Goal: Information Seeking & Learning: Learn about a topic

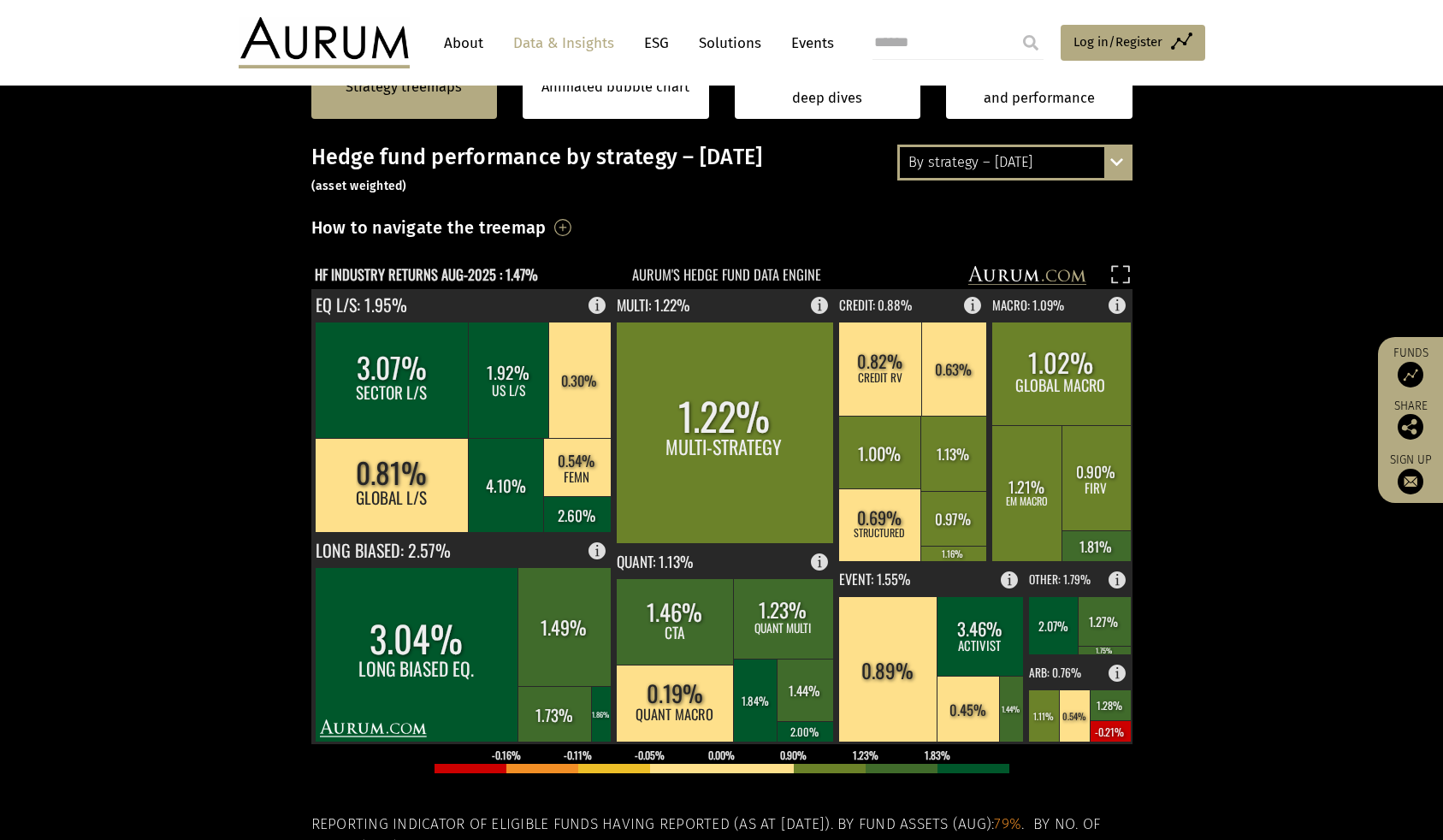
scroll to position [342, 0]
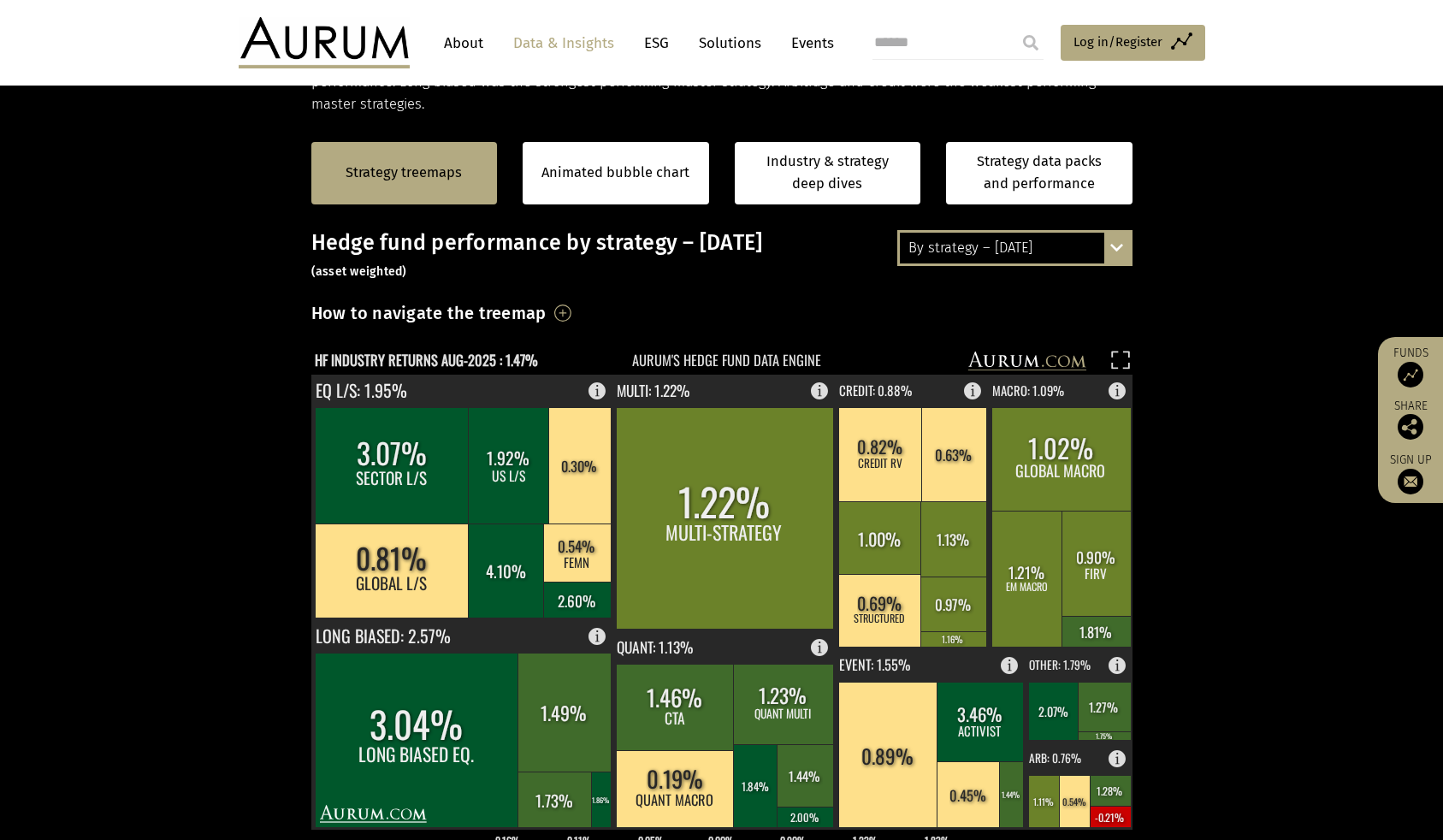
click at [1107, 265] on div "By strategy – August 2025 By strategy – August 2025 By strategy – year to date …" at bounding box center [1016, 248] width 236 height 36
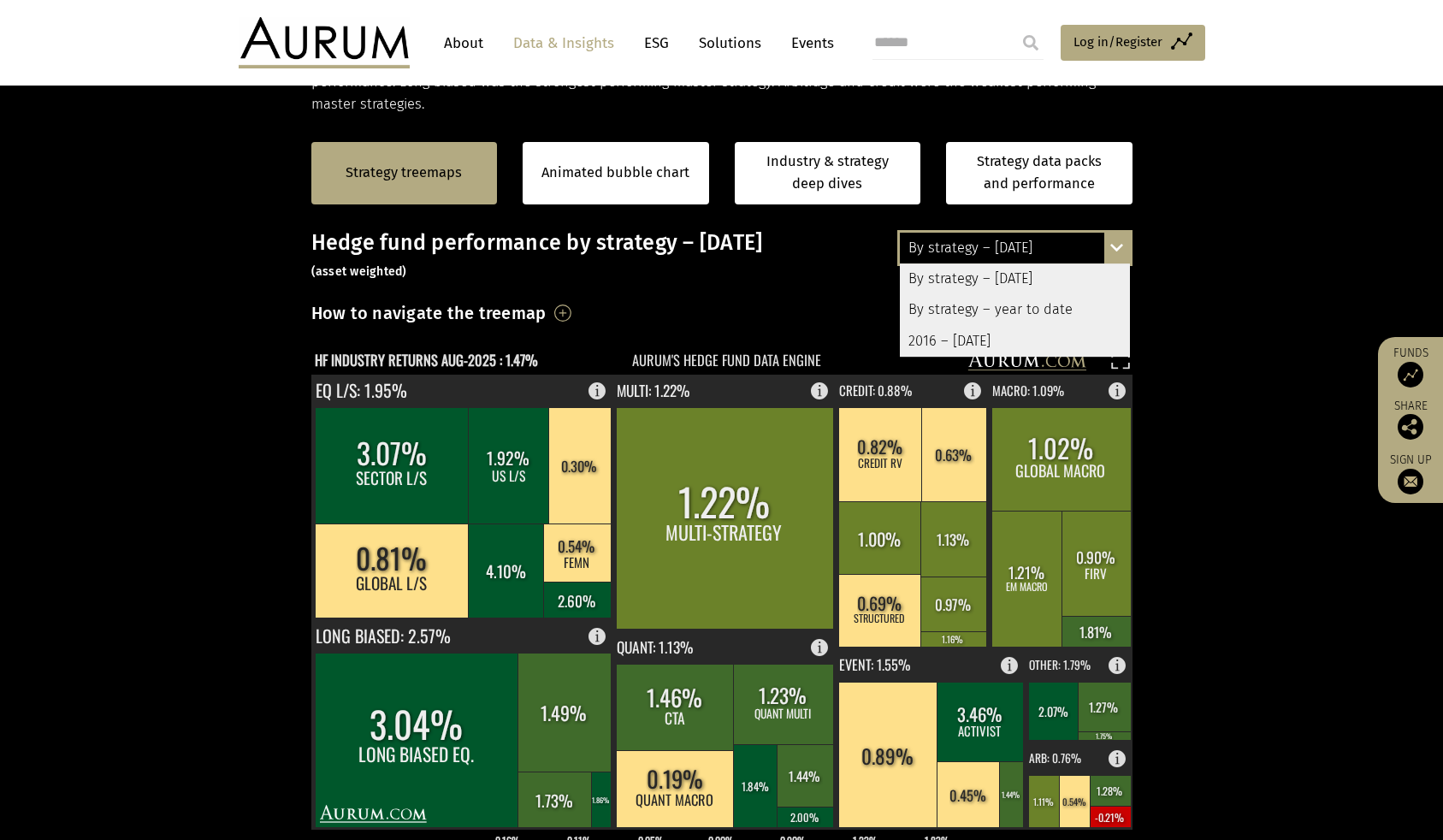
click at [1070, 313] on div "By strategy – year to date" at bounding box center [1016, 309] width 230 height 31
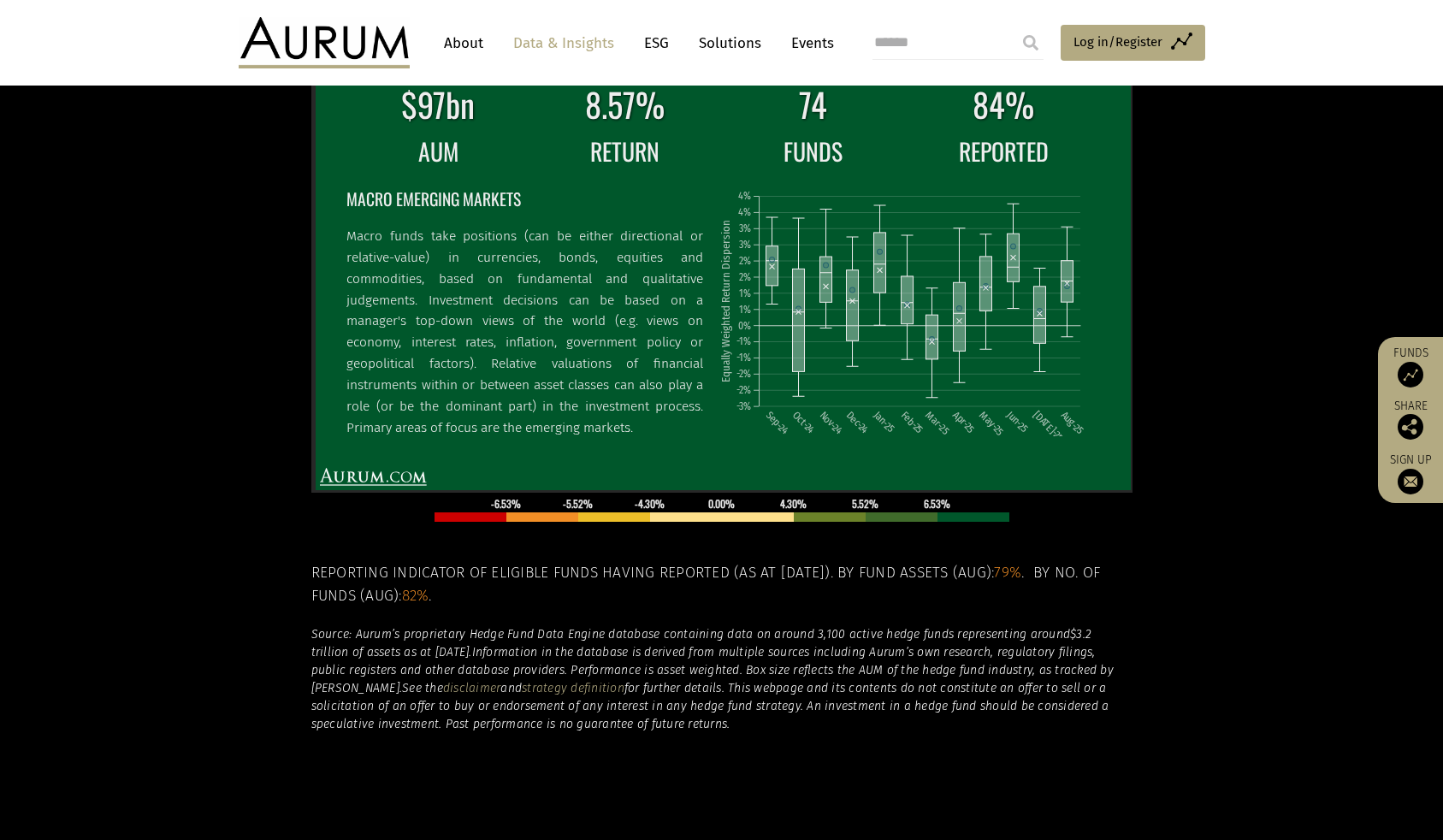
scroll to position [251, 0]
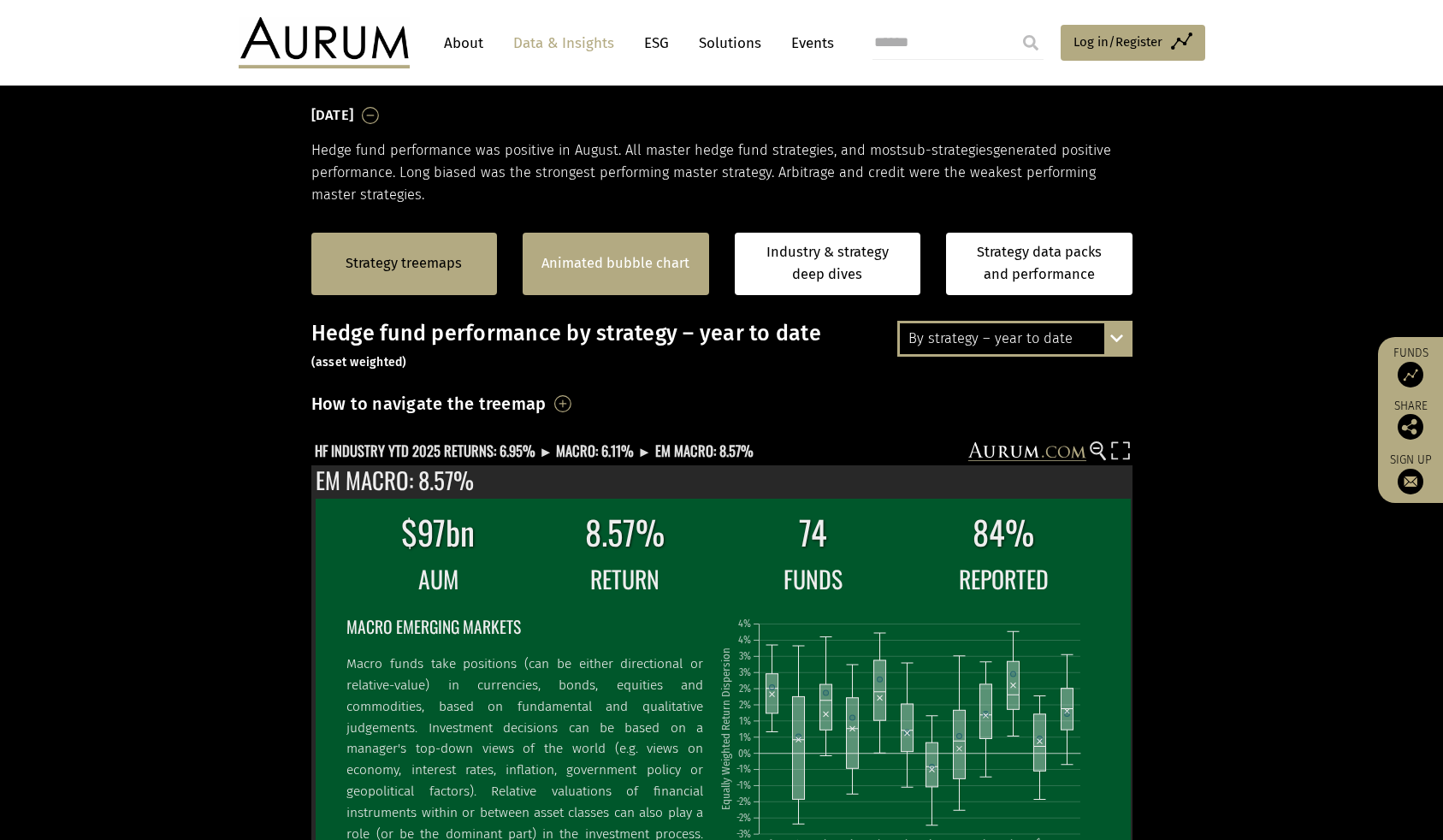
click at [615, 282] on div "Animated bubble chart" at bounding box center [616, 264] width 187 height 63
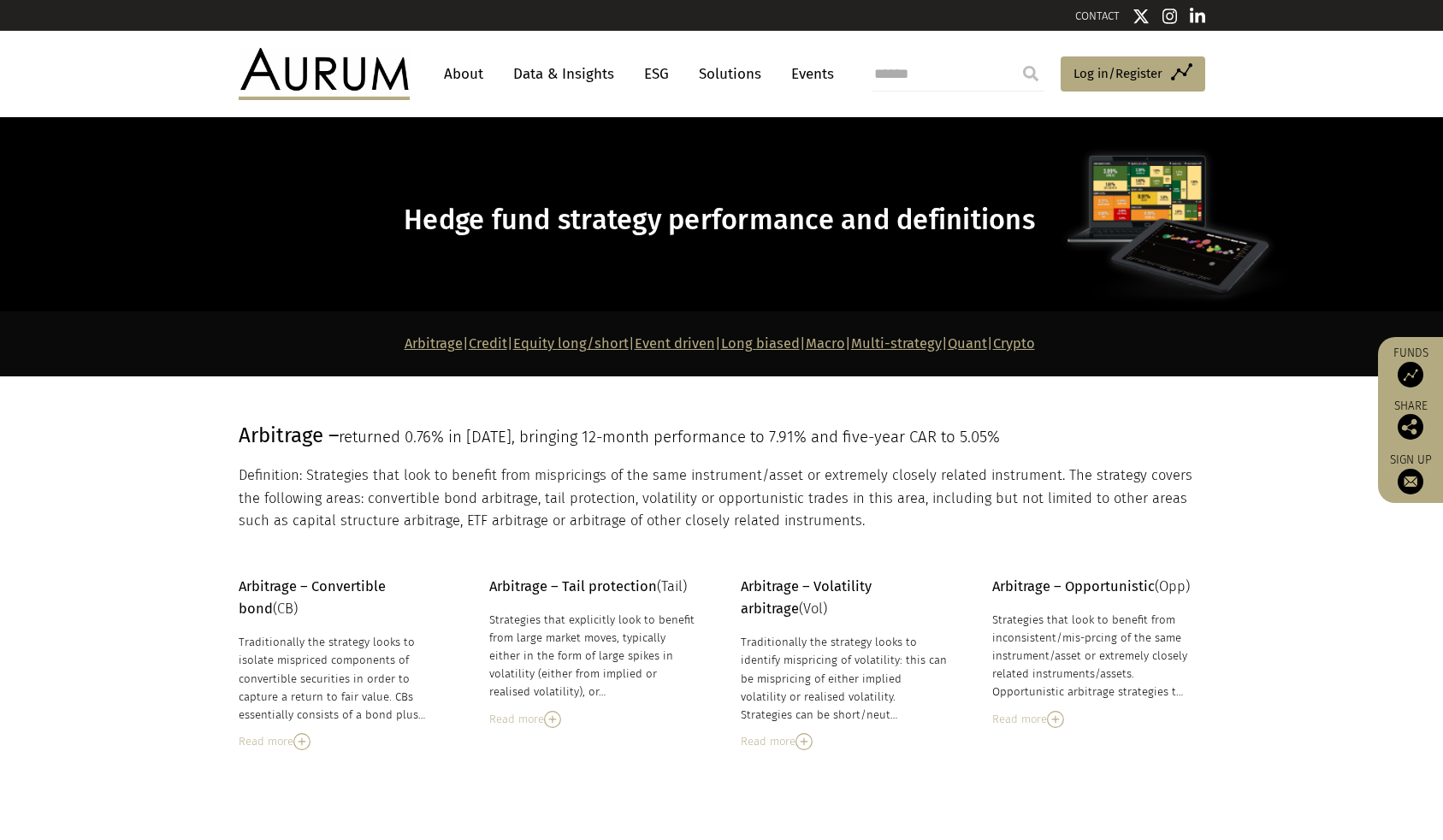
click at [1036, 347] on link "Crypto" at bounding box center [1015, 343] width 42 height 17
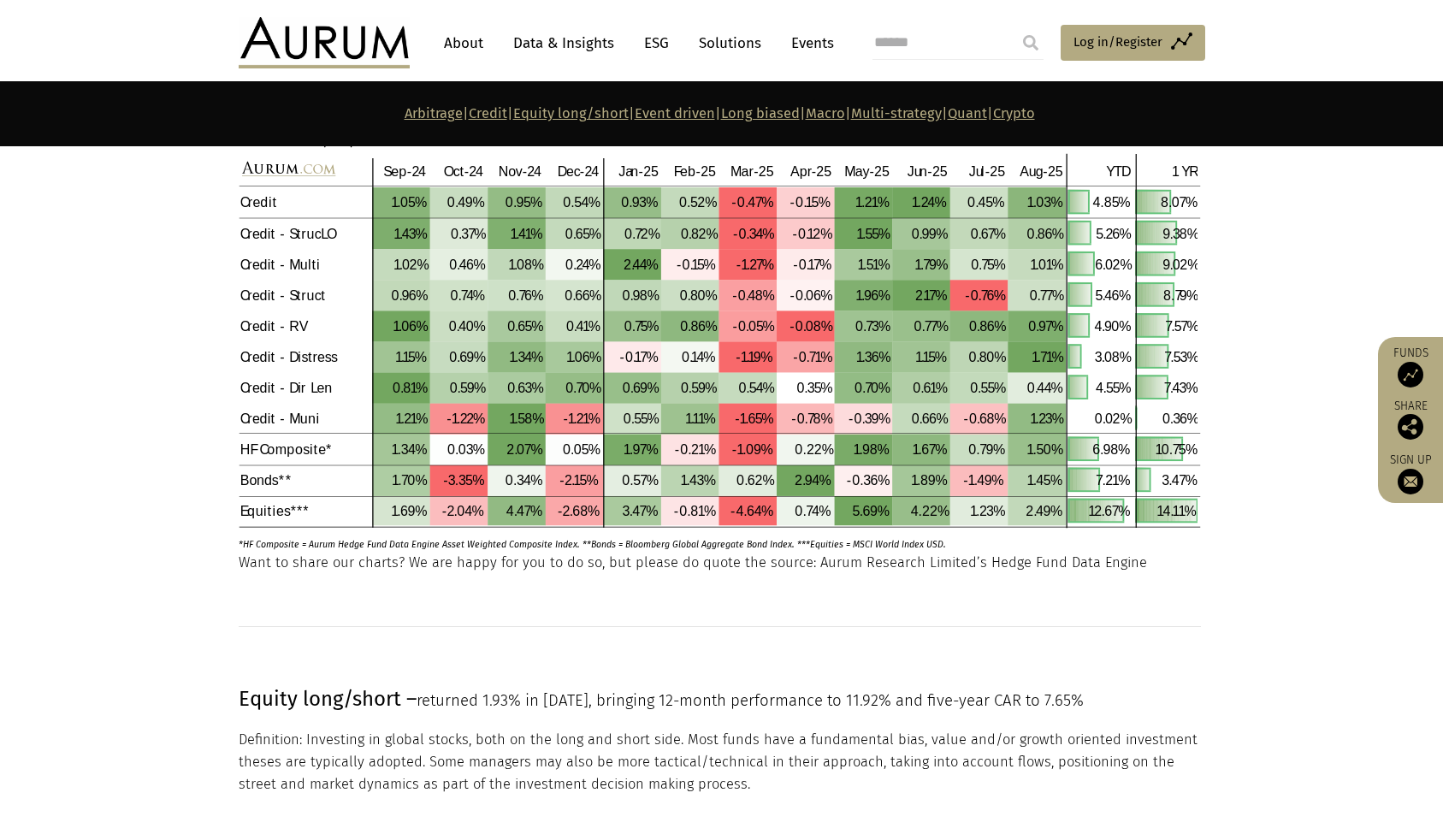
scroll to position [1512, 0]
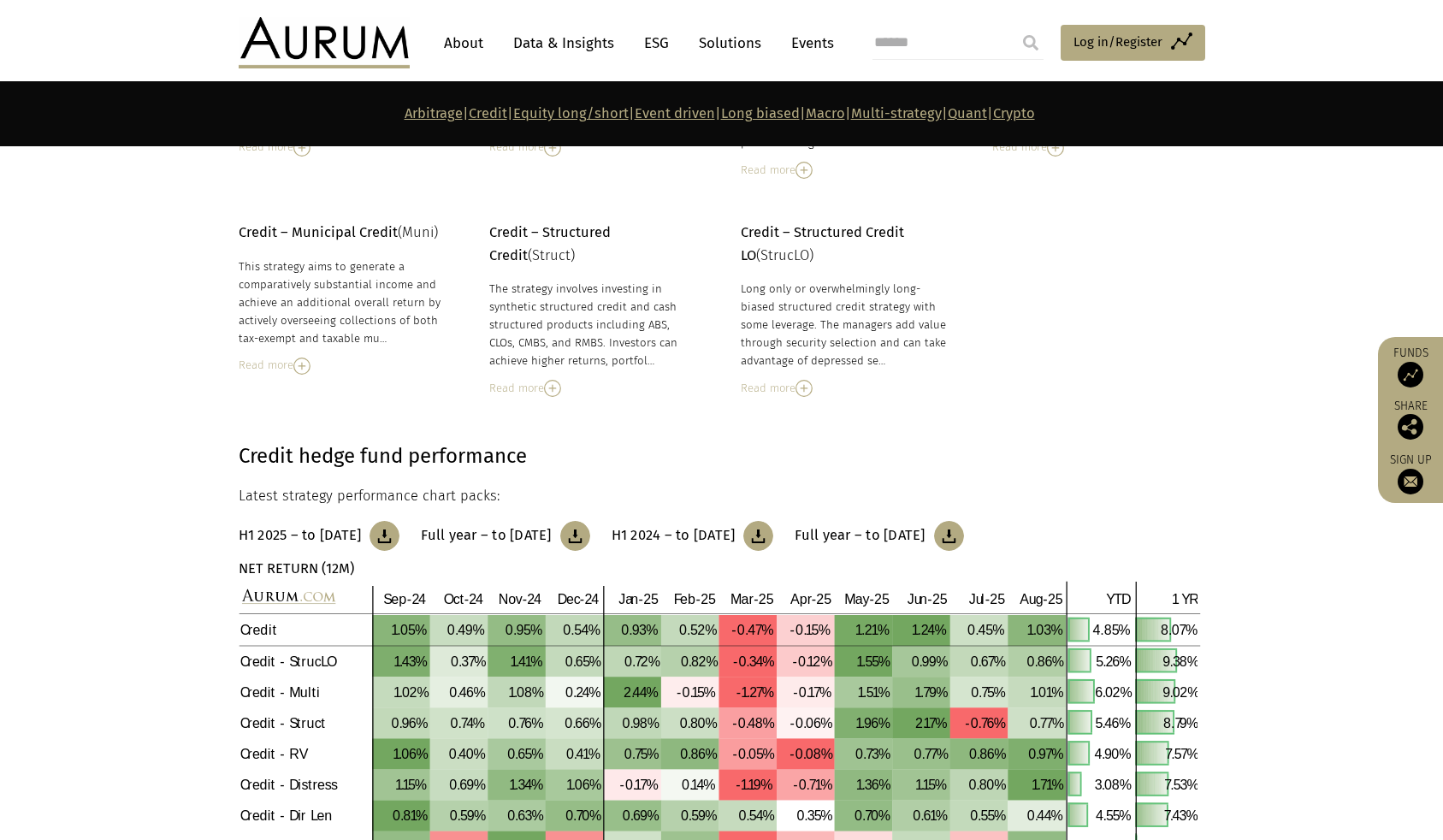
click at [459, 39] on link "About" at bounding box center [463, 43] width 57 height 31
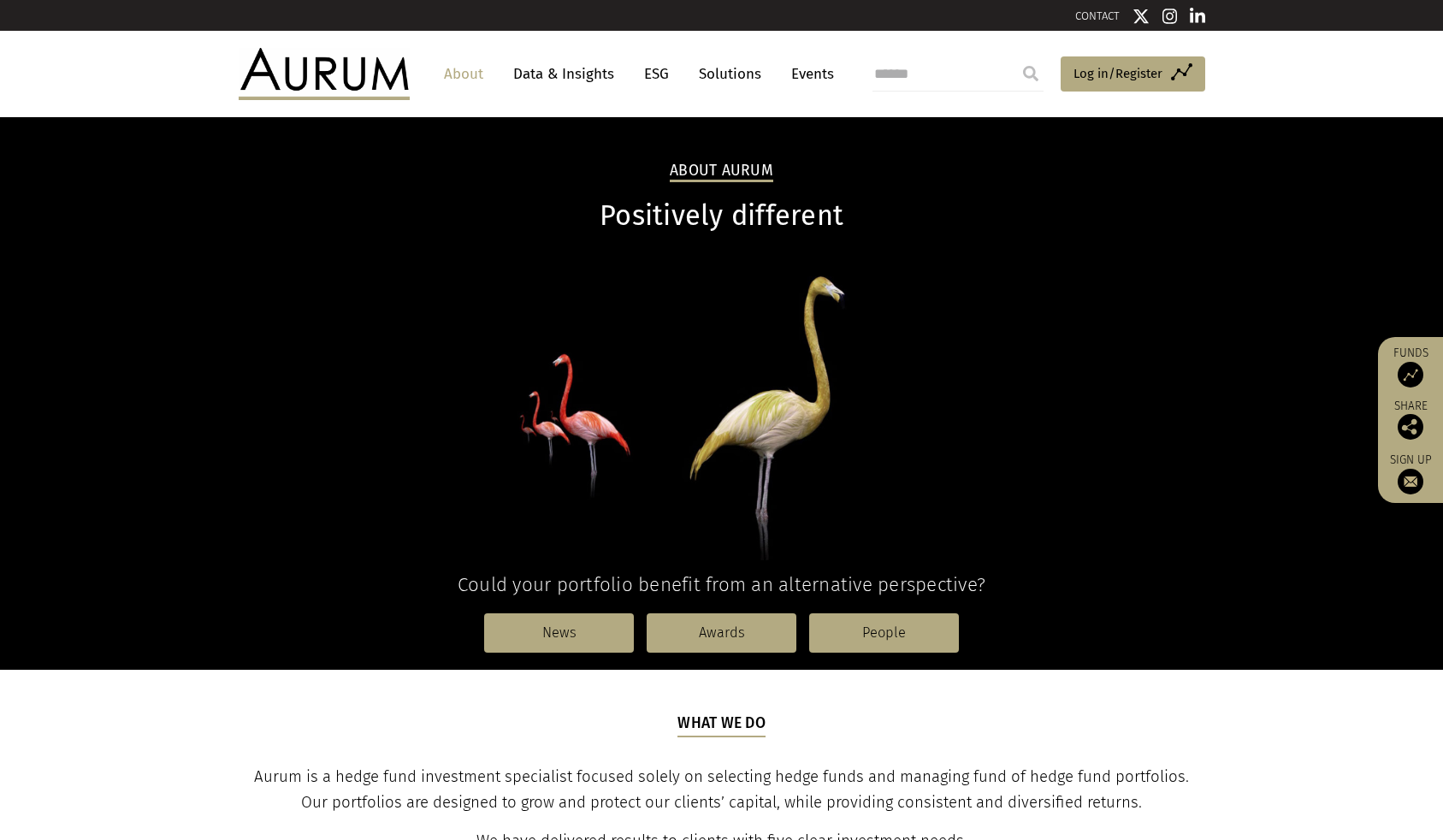
click at [603, 74] on link "Data & Insights" at bounding box center [564, 74] width 118 height 31
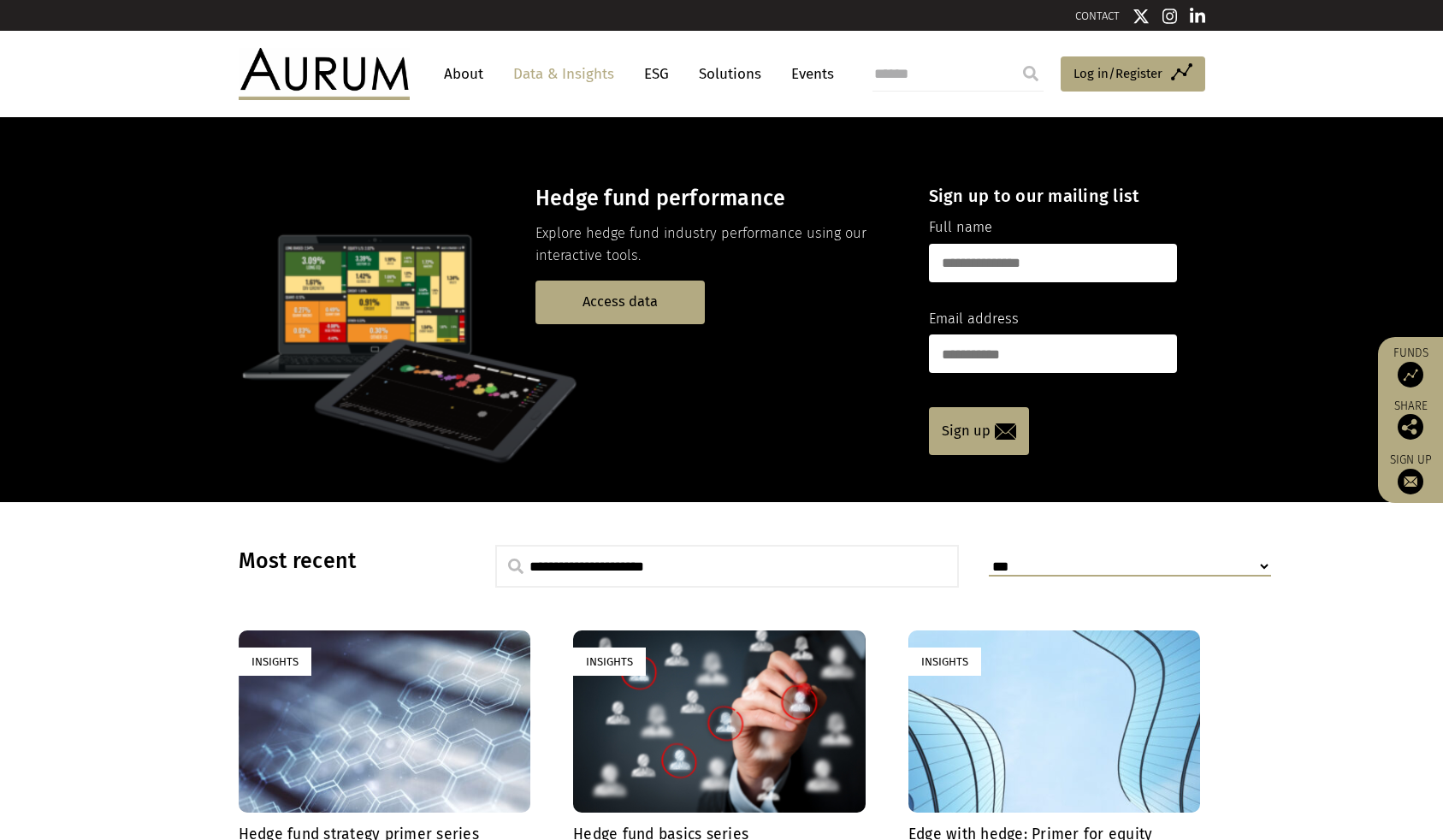
scroll to position [256, 0]
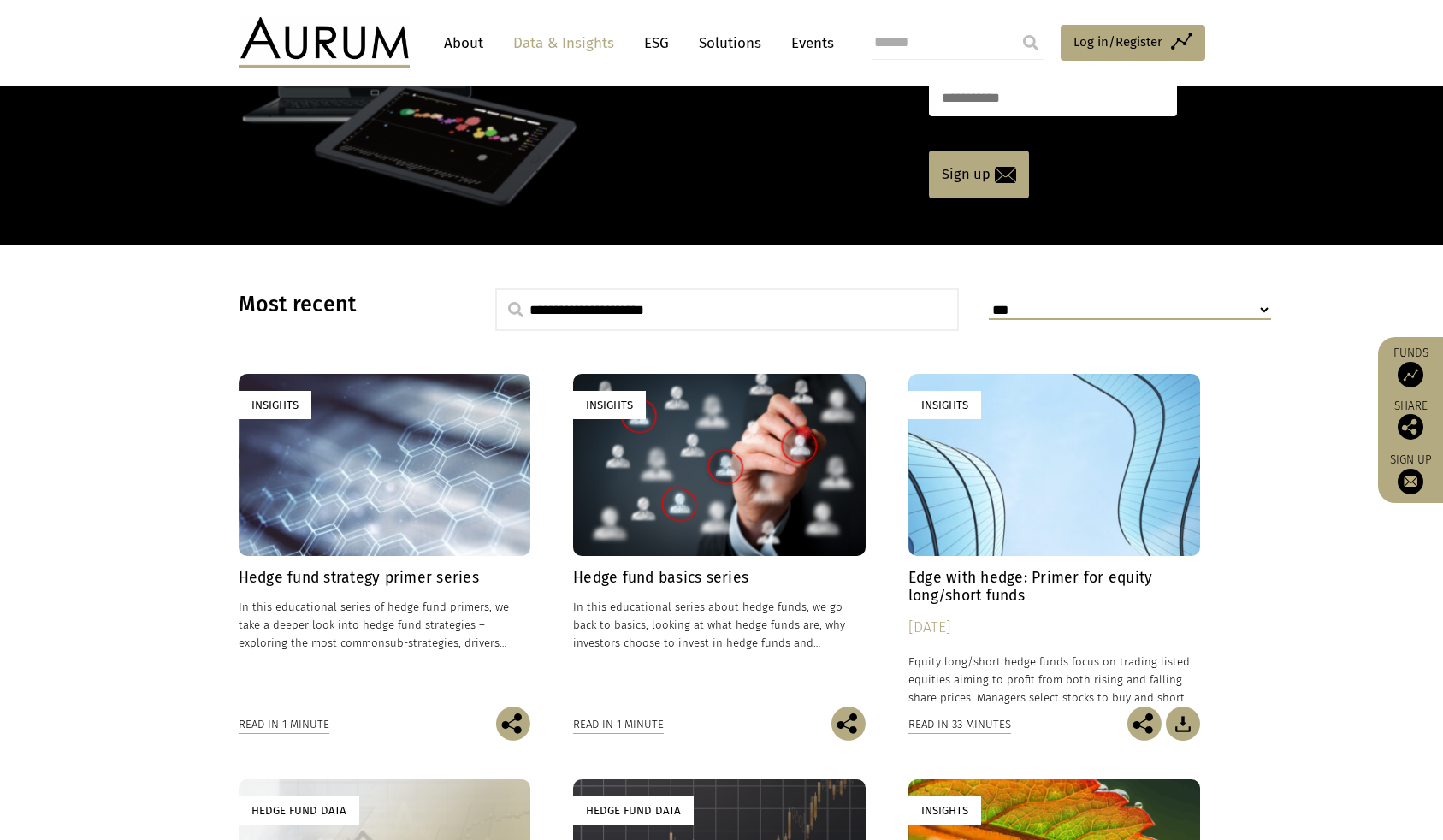
click at [438, 507] on div "Insights" at bounding box center [385, 465] width 292 height 182
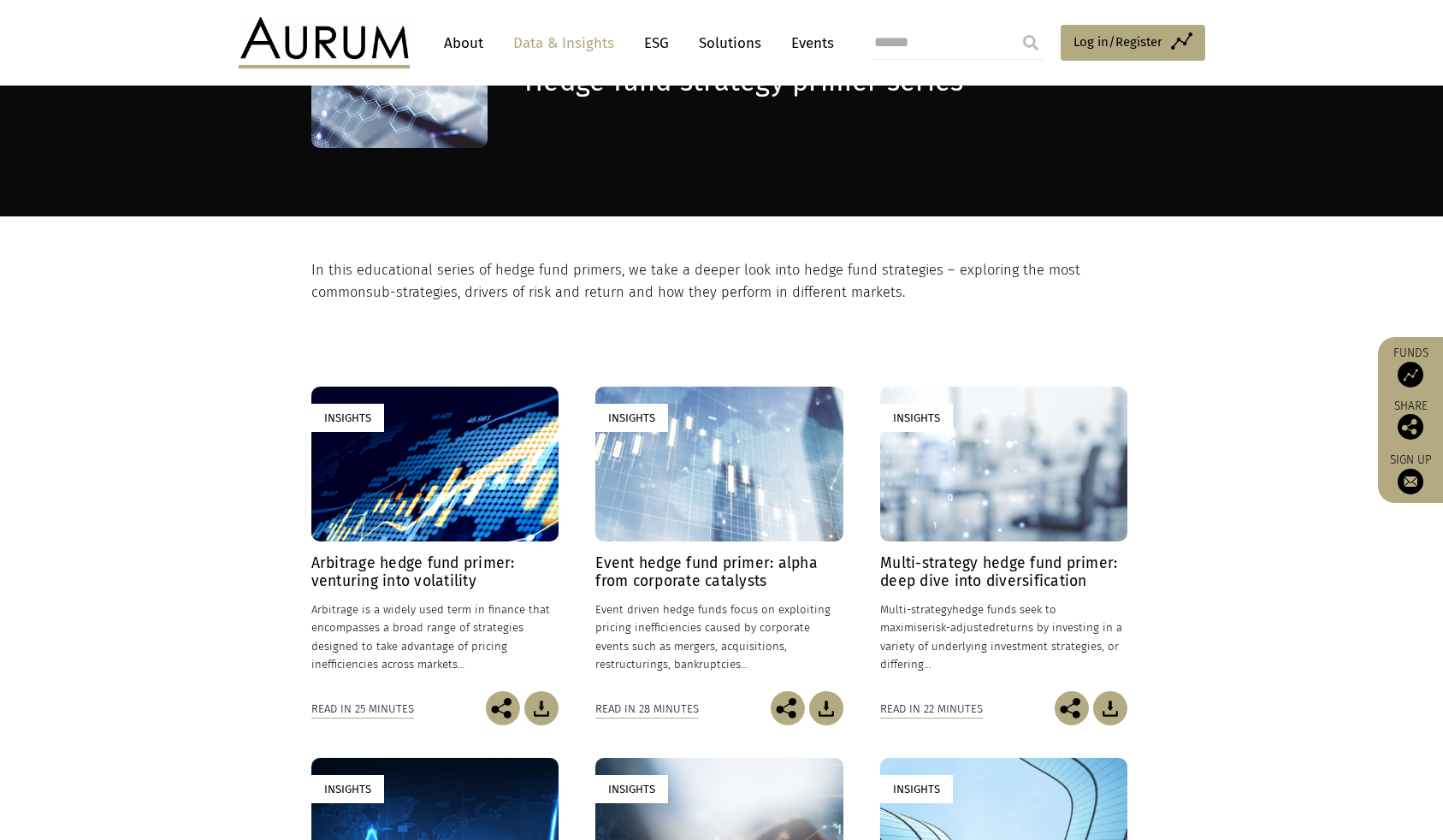
scroll to position [256, 0]
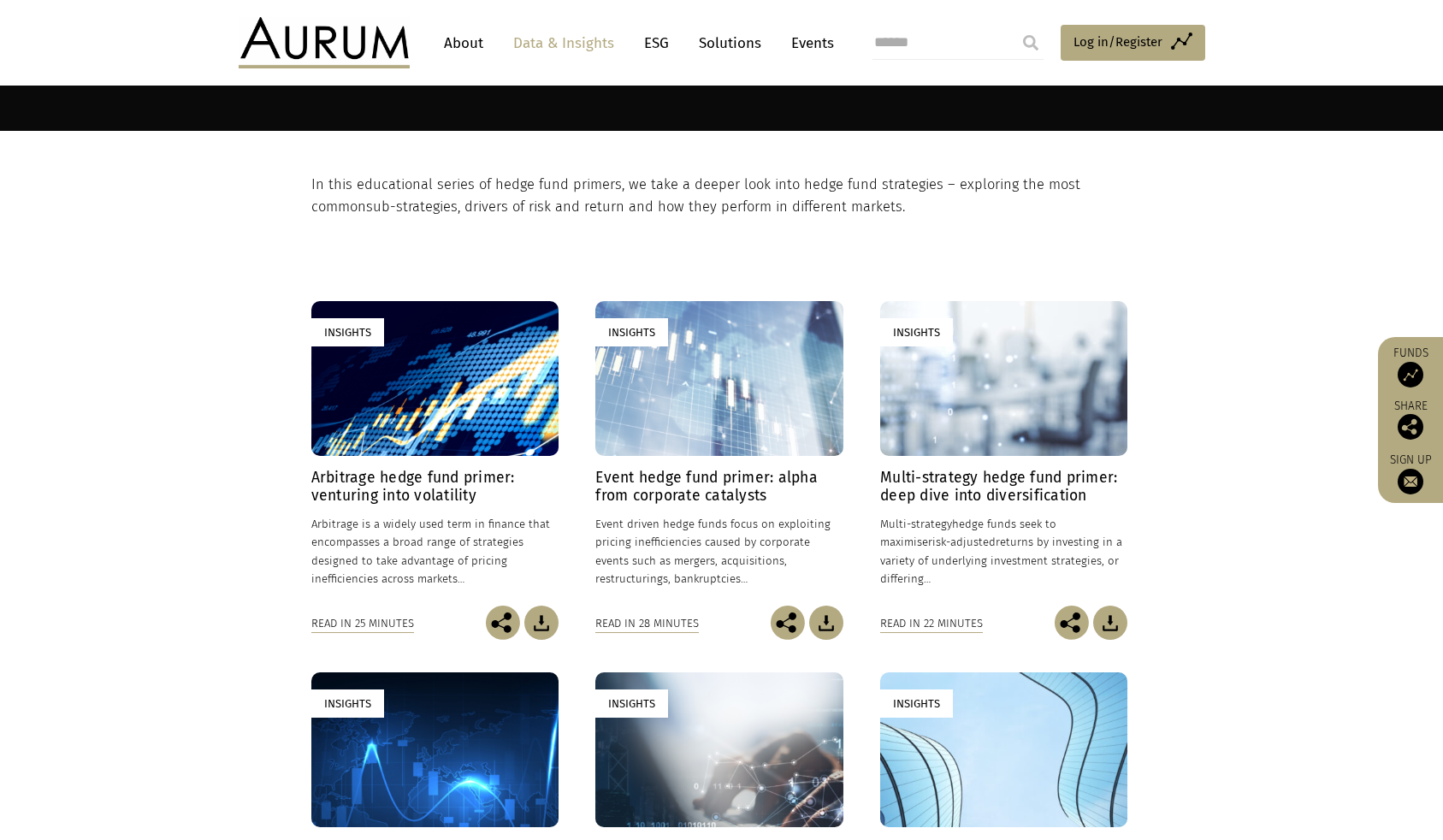
click at [516, 406] on div "Insights" at bounding box center [434, 379] width 247 height 155
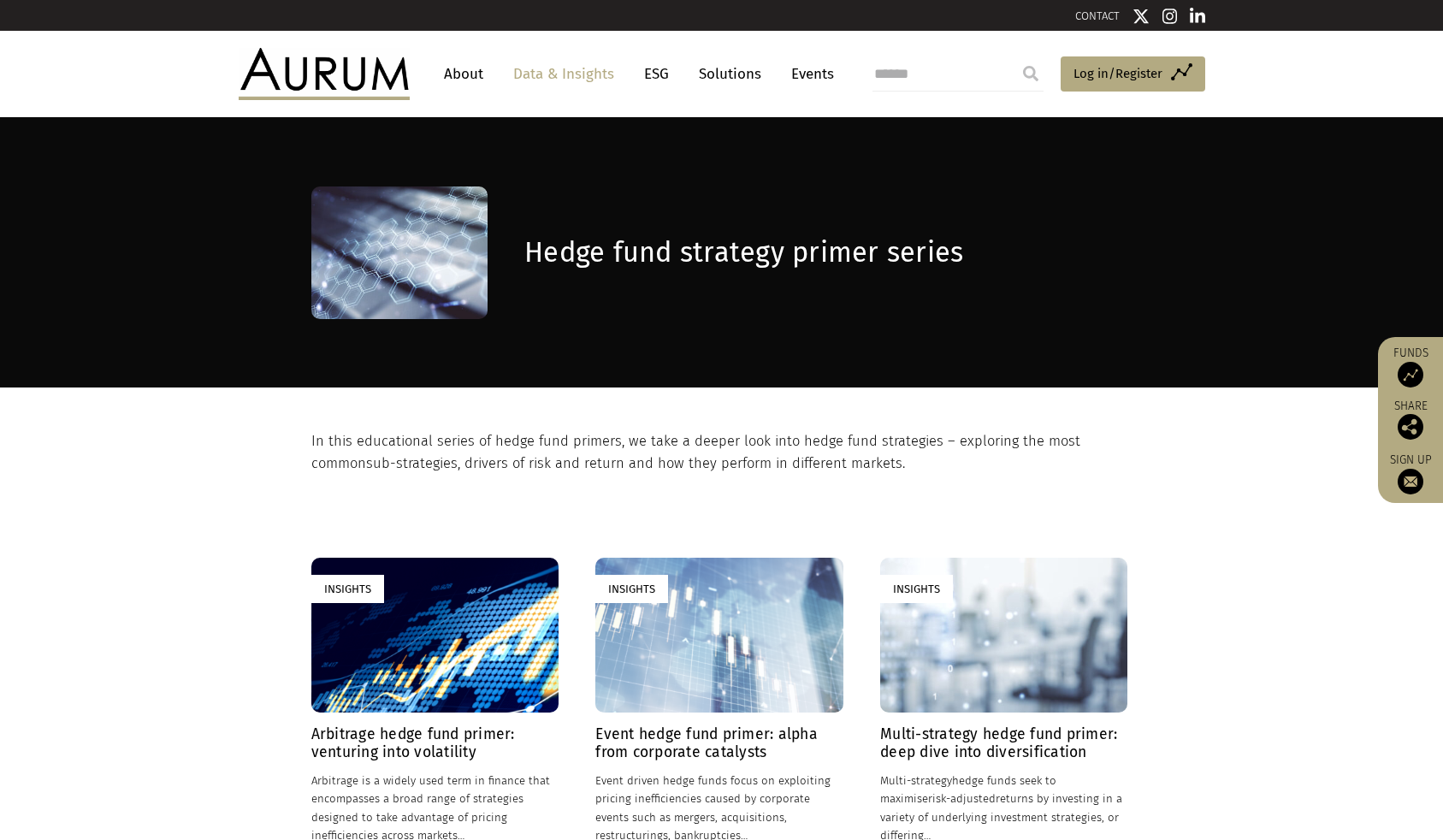
scroll to position [256, 0]
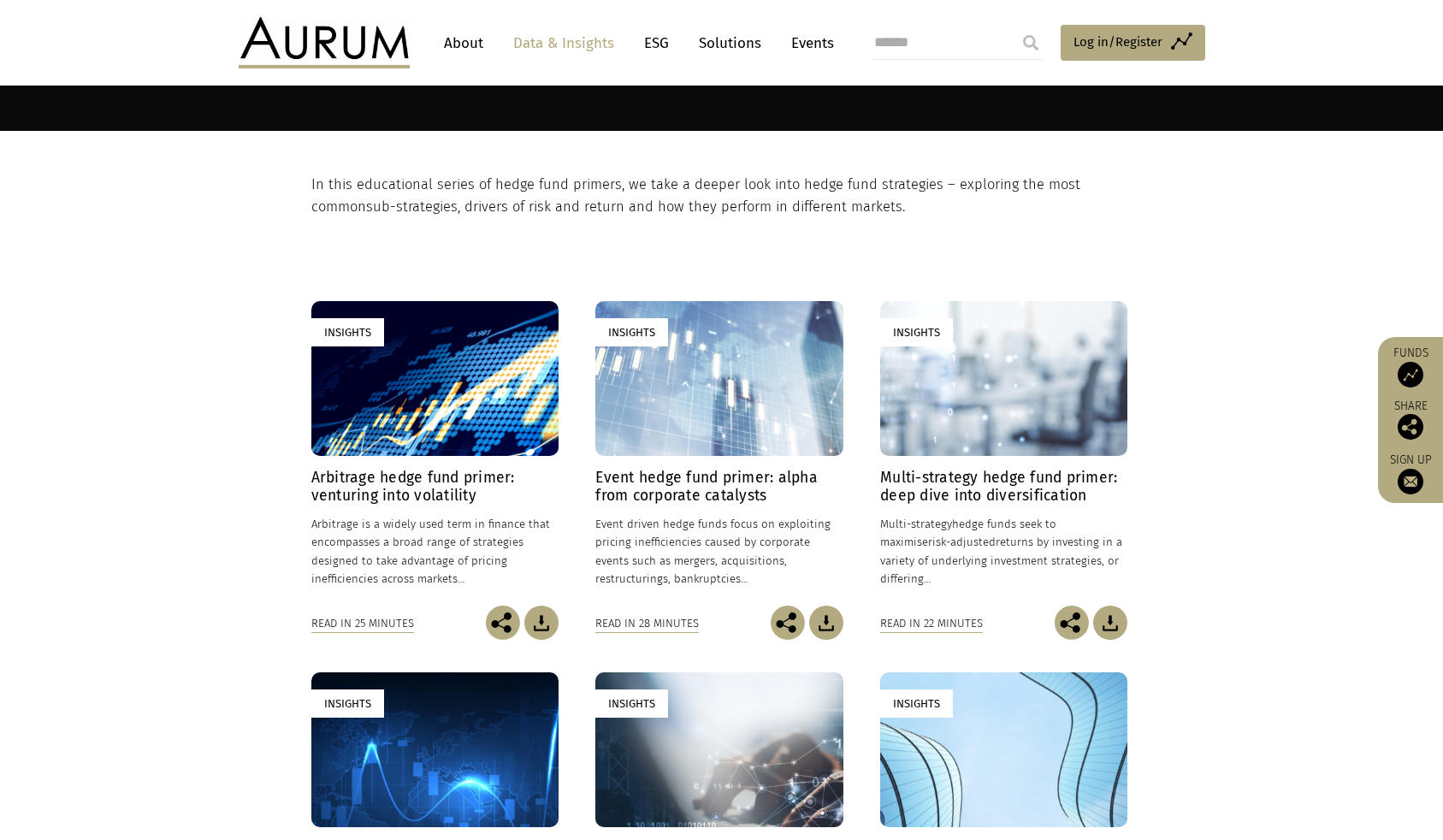
click at [765, 426] on div "Insights" at bounding box center [719, 379] width 247 height 155
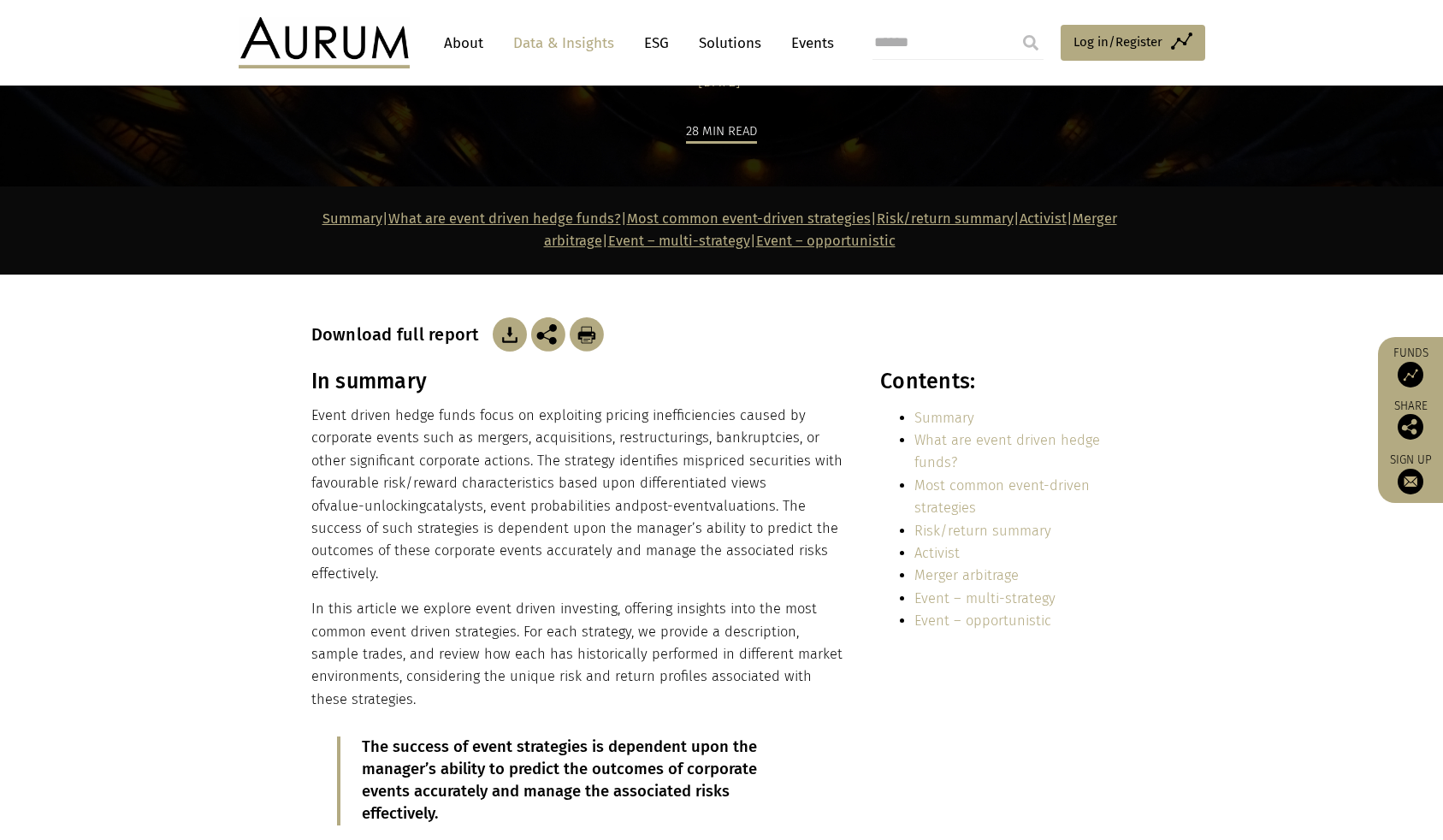
scroll to position [342, 0]
